Goal: Task Accomplishment & Management: Manage account settings

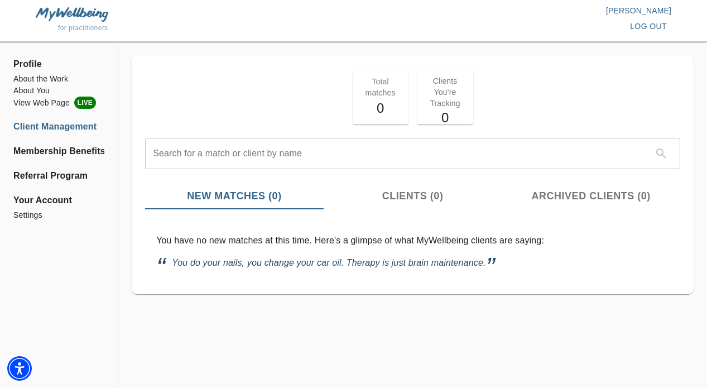
click at [426, 190] on span "Clients (0)" at bounding box center [412, 195] width 165 height 15
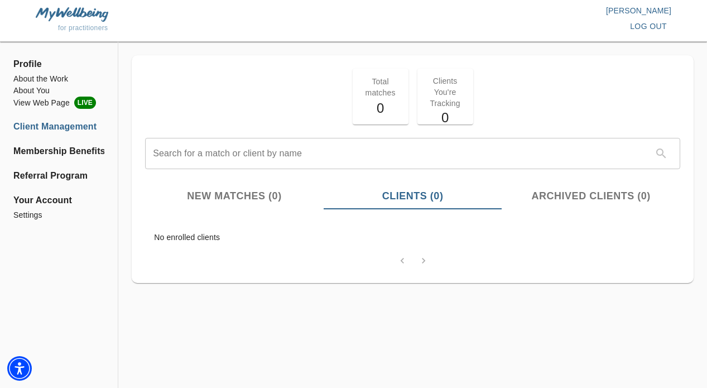
click at [574, 194] on span "Archived Clients (0)" at bounding box center [590, 195] width 165 height 15
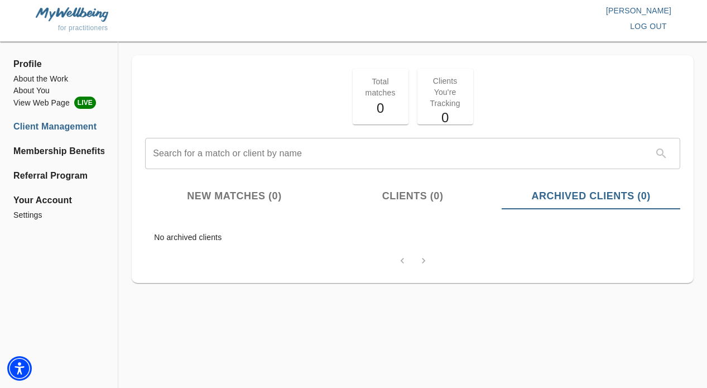
click at [258, 193] on span "New Matches (0)" at bounding box center [234, 195] width 165 height 15
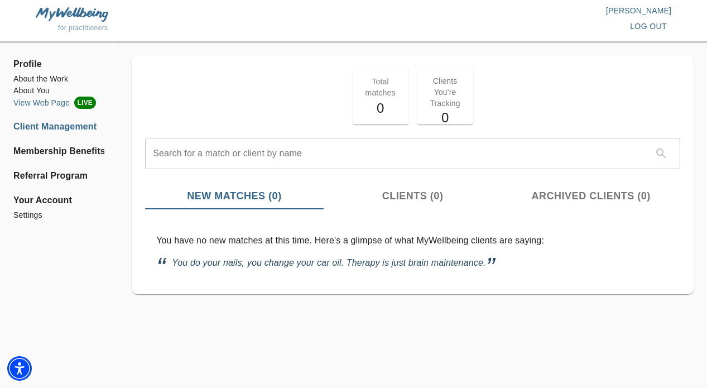
click at [45, 102] on li "View Web Page LIVE" at bounding box center [58, 102] width 91 height 12
click at [36, 218] on li "Settings" at bounding box center [58, 215] width 91 height 12
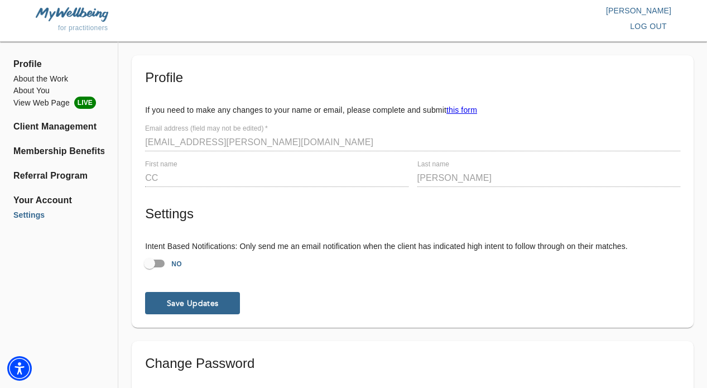
click at [32, 65] on span "Profile" at bounding box center [58, 63] width 91 height 13
click at [36, 77] on li "About the Work" at bounding box center [58, 79] width 91 height 12
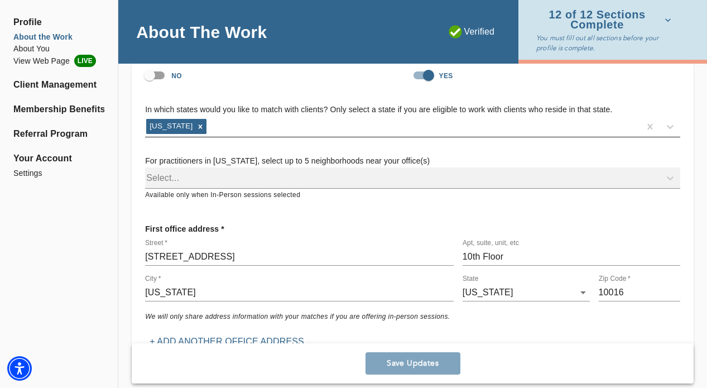
scroll to position [122, 0]
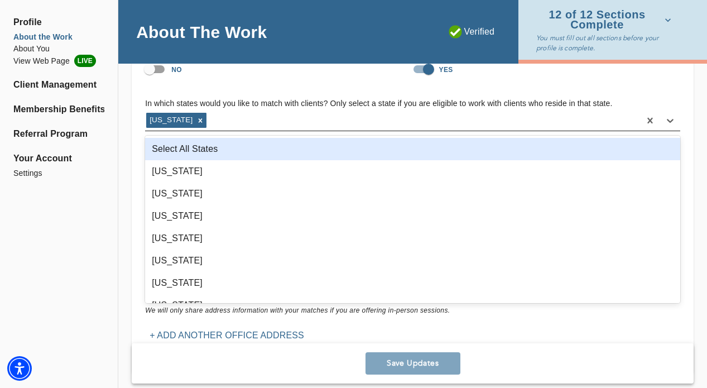
click at [267, 122] on div "[US_STATE]" at bounding box center [392, 121] width 495 height 18
type input "new"
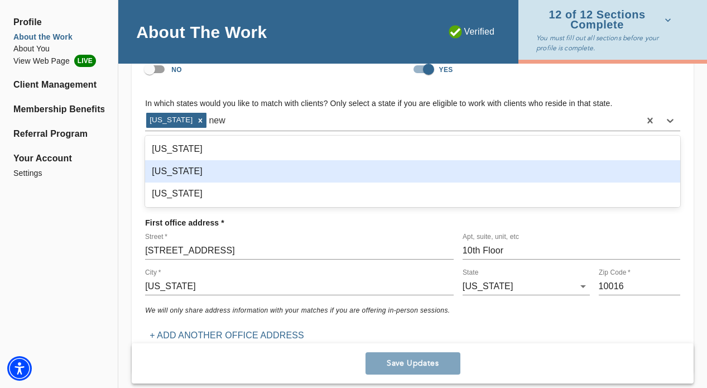
click at [221, 173] on div "[US_STATE]" at bounding box center [412, 171] width 535 height 22
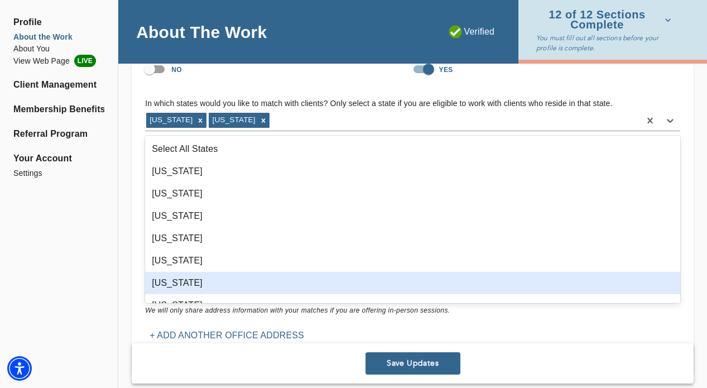
click at [411, 368] on span "Save Updates" at bounding box center [413, 363] width 86 height 11
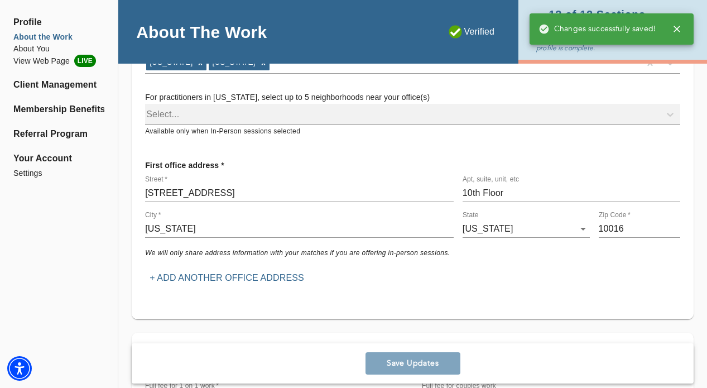
scroll to position [112, 0]
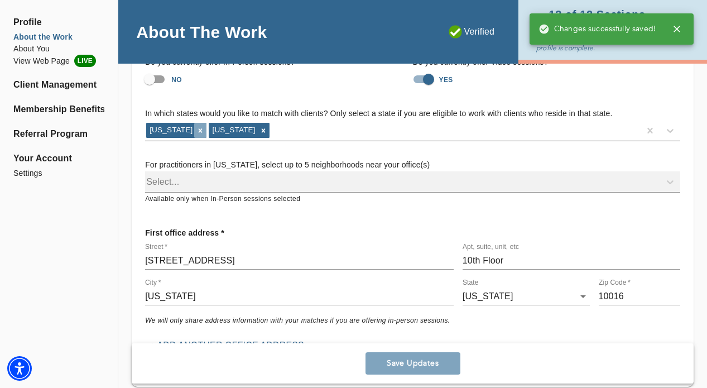
click at [197, 128] on icon at bounding box center [200, 131] width 8 height 8
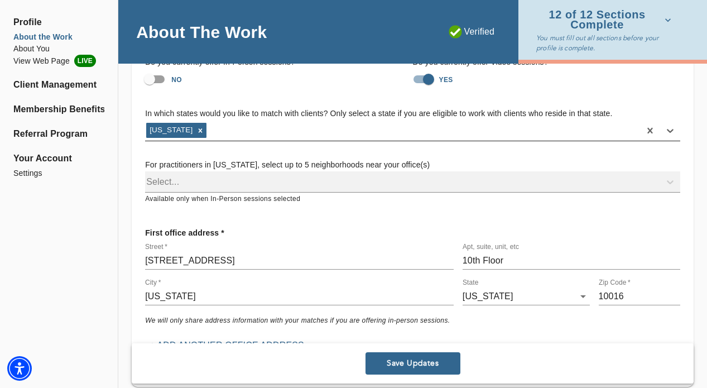
click at [423, 360] on span "Save Updates" at bounding box center [413, 363] width 86 height 11
